Goal: Communication & Community: Answer question/provide support

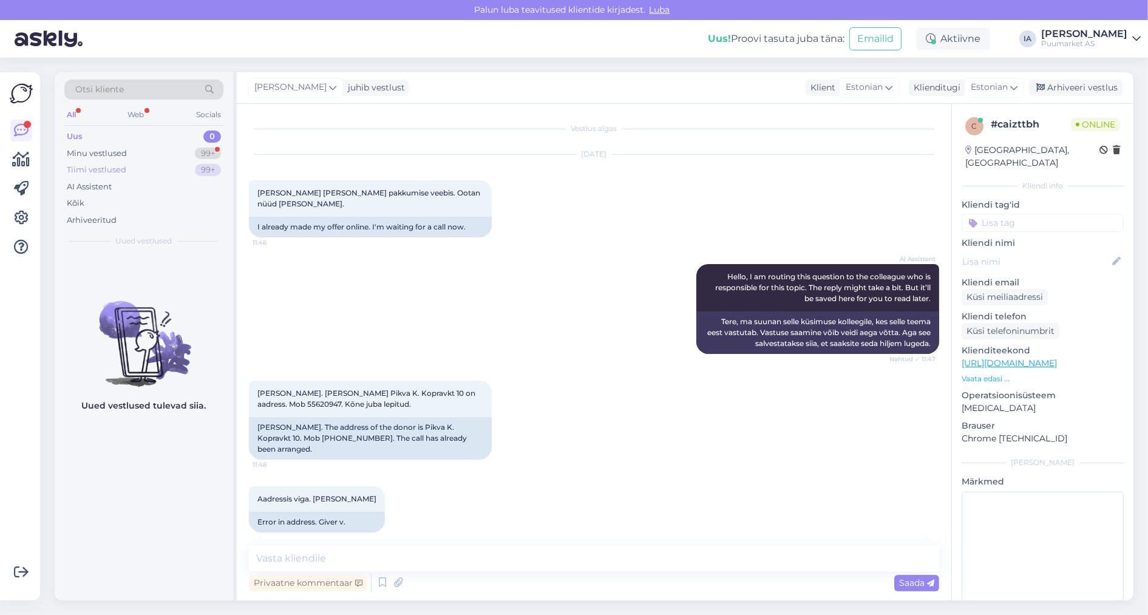
scroll to position [211, 0]
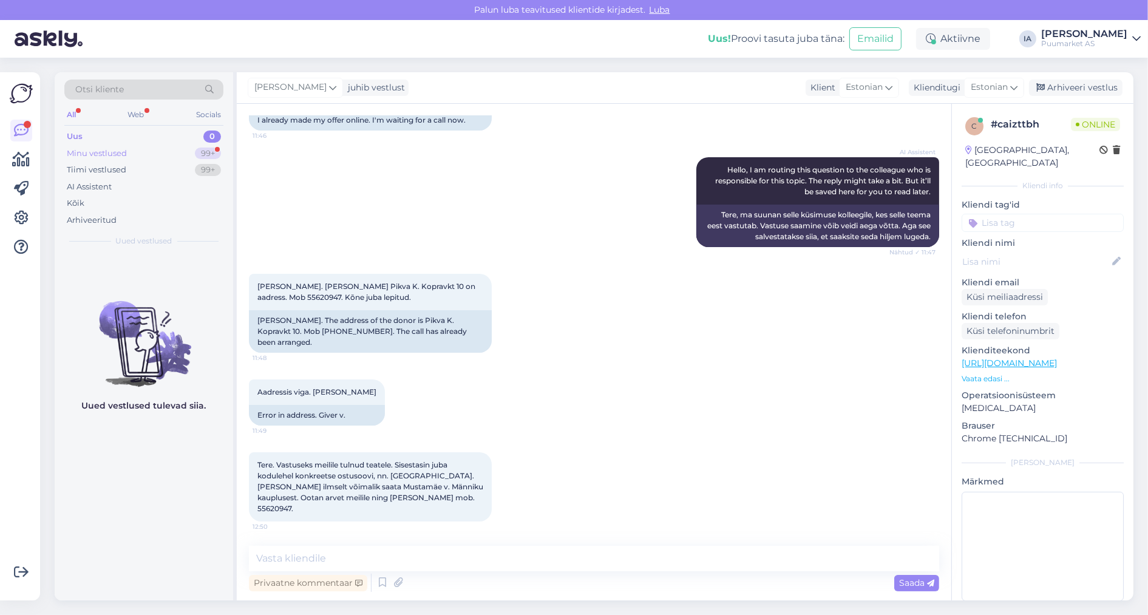
click at [105, 158] on div "Minu vestlused" at bounding box center [97, 153] width 60 height 12
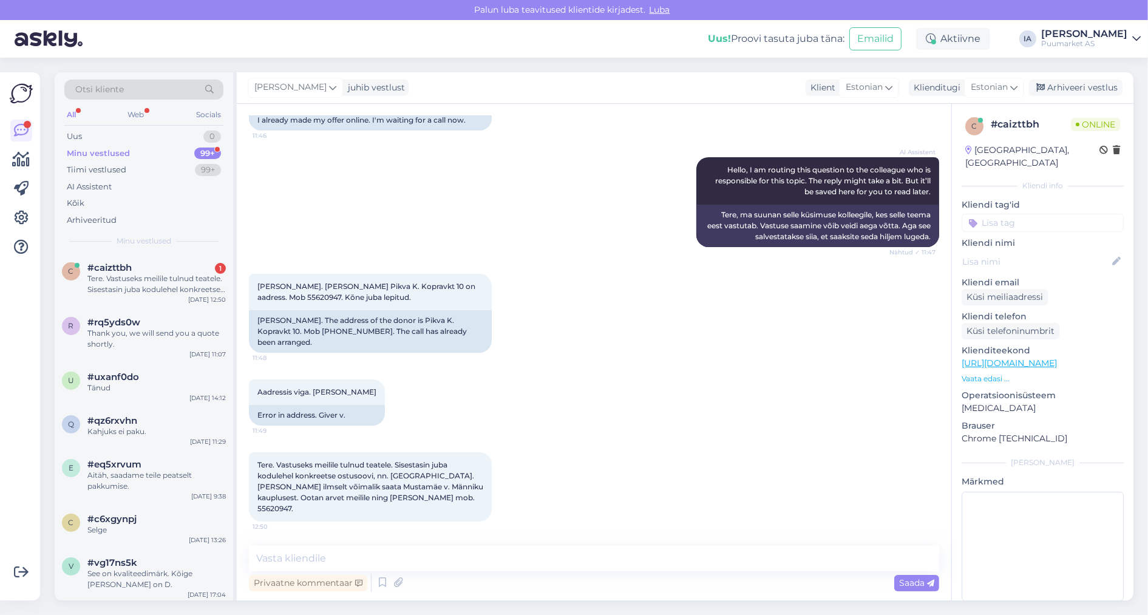
click at [510, 470] on div "Tere. Vastuseks meilile tulnud teatele. Sisestasin juba kodulehel konkreetse os…" at bounding box center [594, 487] width 690 height 96
click at [159, 295] on div "Tere. Vastuseks meilile tulnud teatele. Sisestasin juba kodulehel konkreetse os…" at bounding box center [156, 284] width 138 height 22
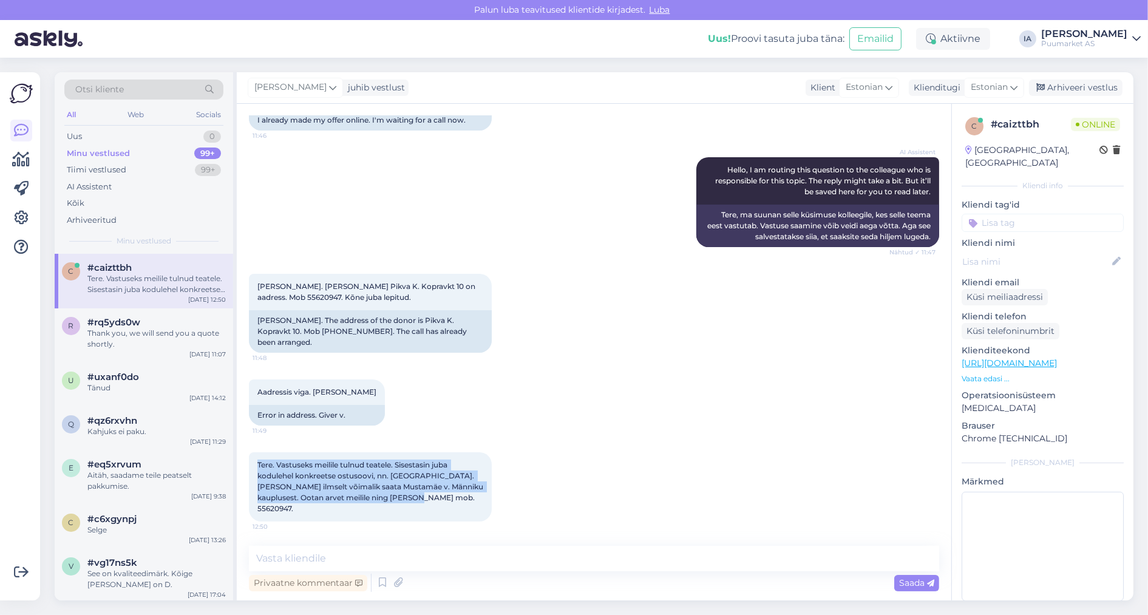
drag, startPoint x: 258, startPoint y: 451, endPoint x: 427, endPoint y: 500, distance: 176.3
click at [430, 502] on div "Tere. Vastuseks meilile tulnud teatele. Sisestasin juba kodulehel konkreetse os…" at bounding box center [370, 486] width 243 height 69
copy span "Tere. Vastuseks meilile tulnud teatele. Sisestasin juba kodulehel konkreetse os…"
click at [559, 461] on div "Tere. Vastuseks meilile tulnud teatele. Sisestasin juba kodulehel konkreetse os…" at bounding box center [594, 487] width 690 height 96
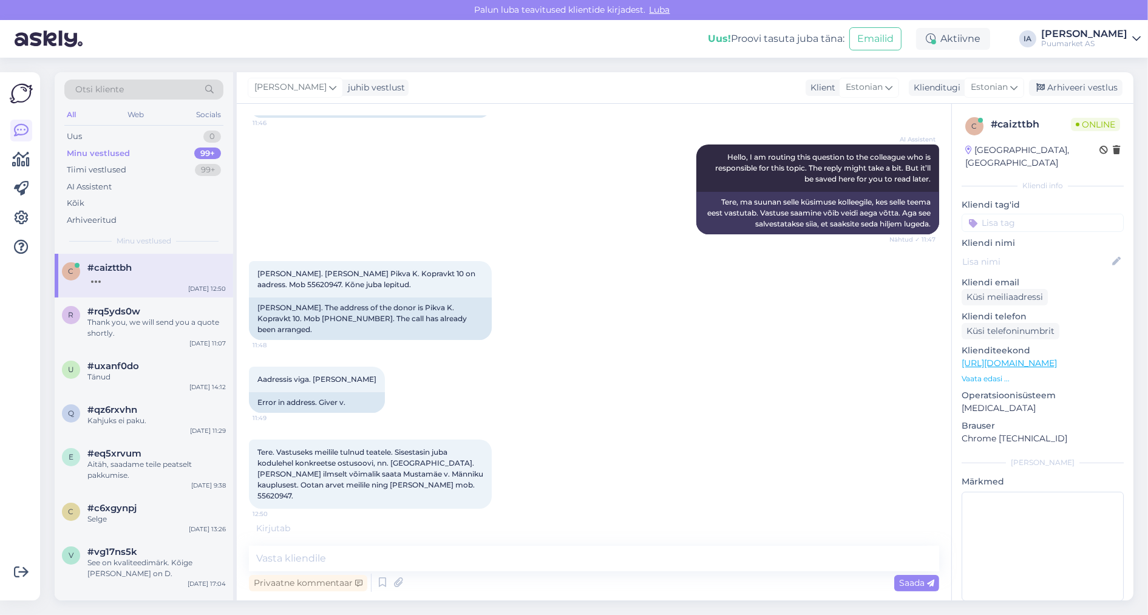
scroll to position [225, 0]
click at [434, 554] on textarea at bounding box center [594, 558] width 690 height 25
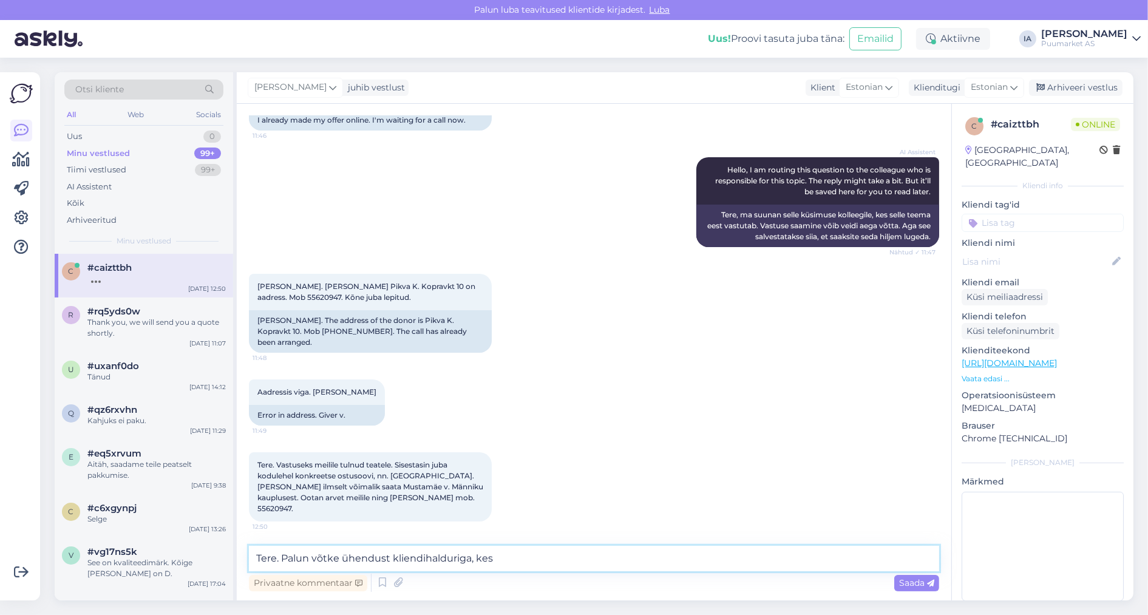
scroll to position [211, 0]
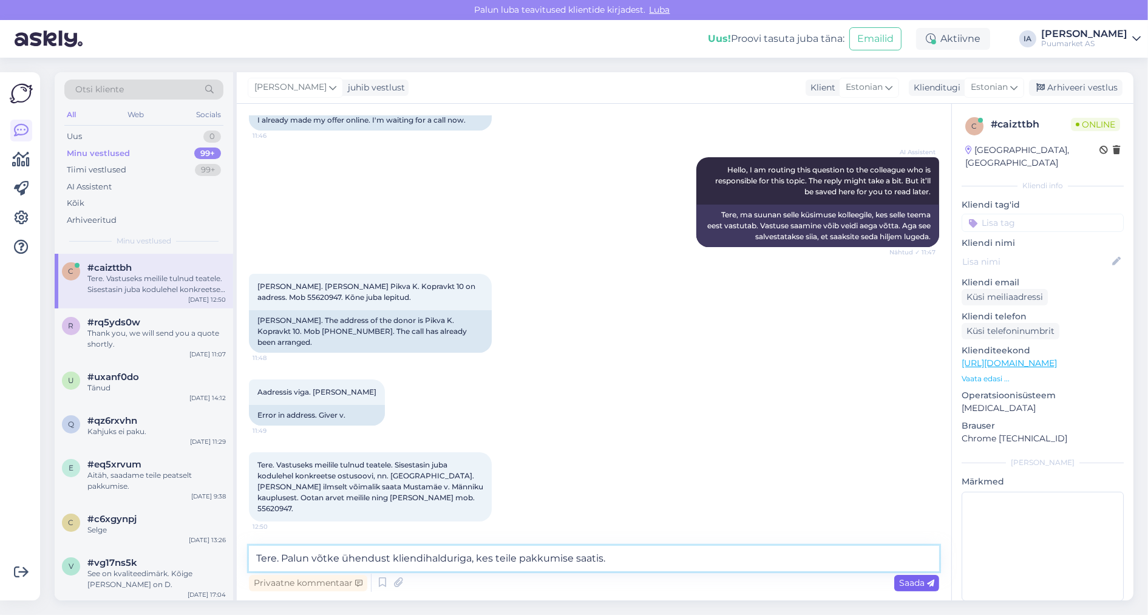
type textarea "Tere. Palun võtke ühendust kliendihalduriga, kes teile pakkumise saatis."
click at [907, 578] on span "Saada" at bounding box center [916, 582] width 35 height 11
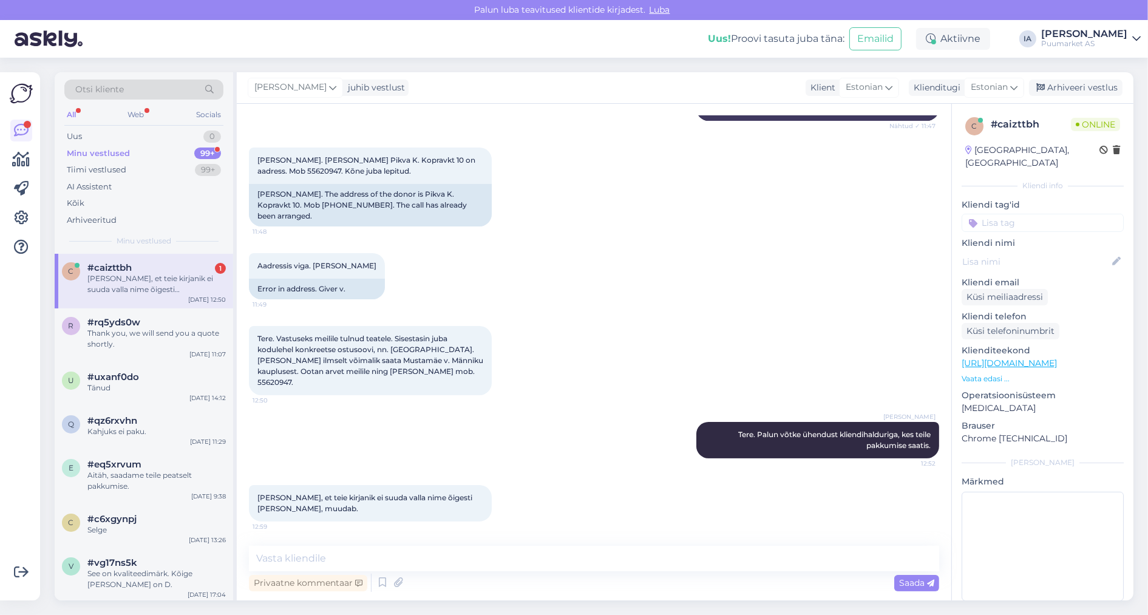
scroll to position [348, 0]
click at [115, 295] on div "[PERSON_NAME], et teie kirjanik ei suuda valla nime õigesti [PERSON_NAME], muud…" at bounding box center [156, 284] width 138 height 22
click at [424, 553] on textarea at bounding box center [594, 558] width 690 height 25
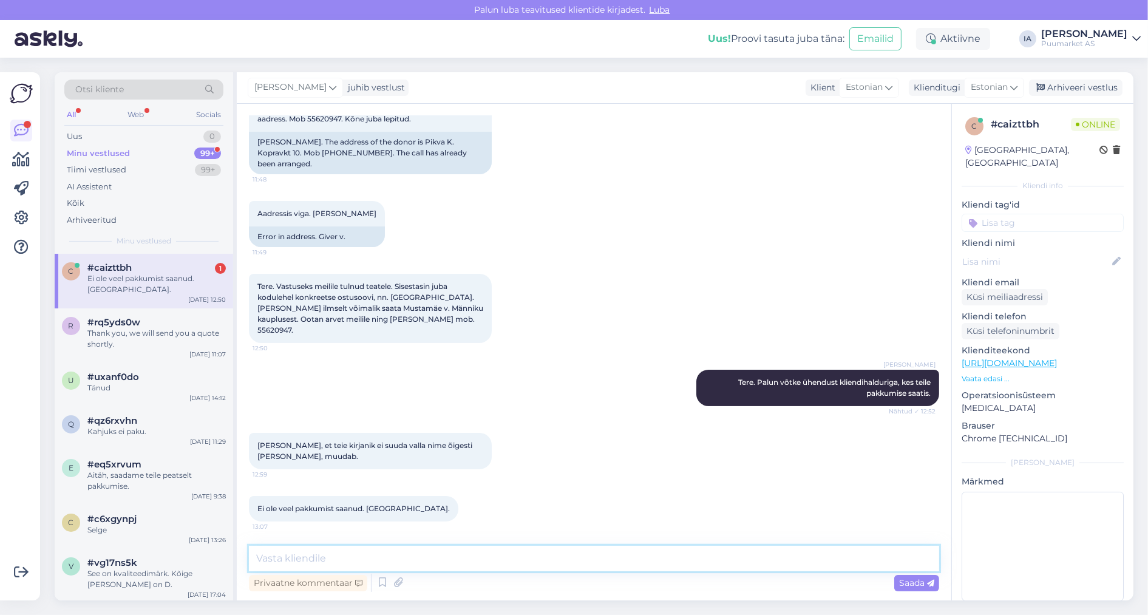
scroll to position [403, 0]
click at [96, 337] on div "r #rq5yds0w Thank you, we will send you a quote shortly. [DATE] 11:07" at bounding box center [144, 335] width 178 height 55
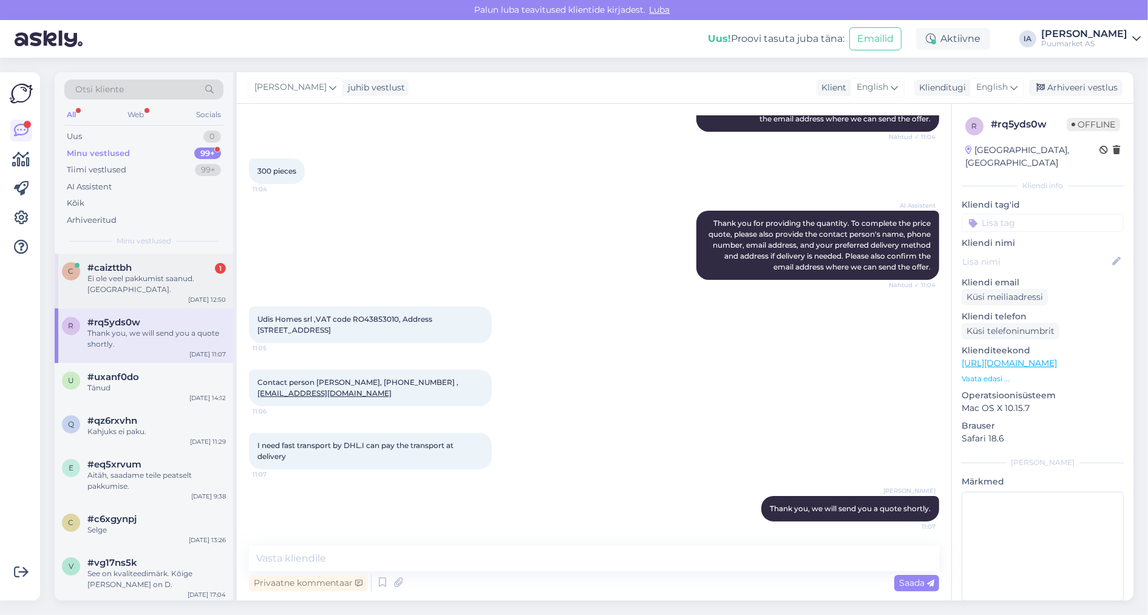
click at [117, 295] on div "Ei ole veel pakkumist saanud. [GEOGRAPHIC_DATA]." at bounding box center [156, 284] width 138 height 22
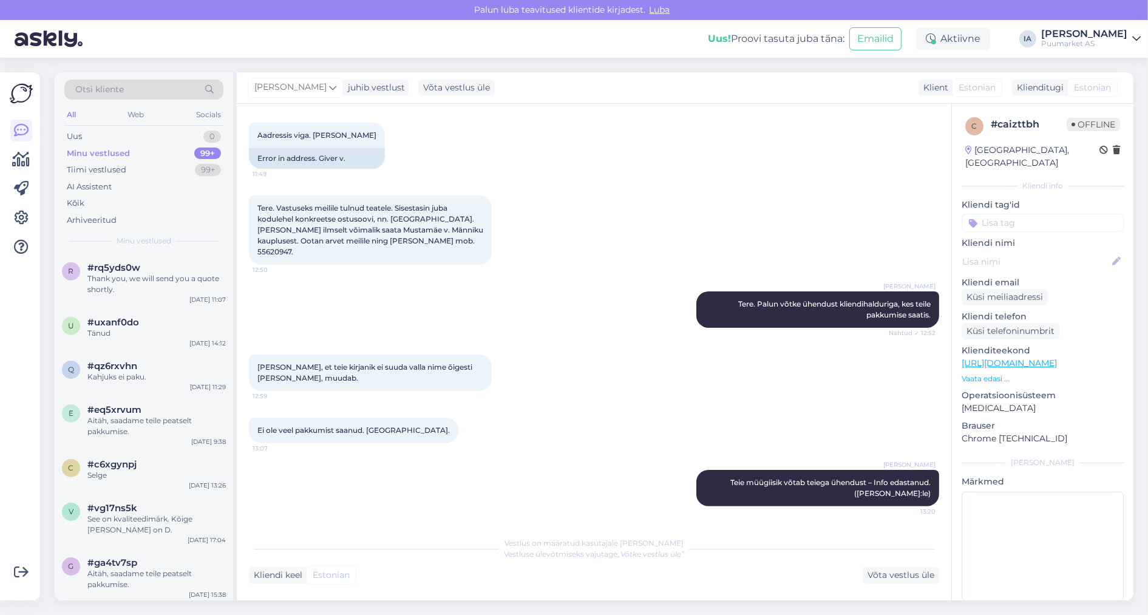
scroll to position [493, 0]
